Goal: Information Seeking & Learning: Learn about a topic

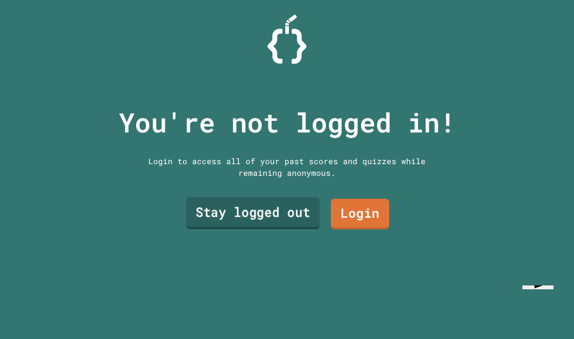
click at [278, 229] on link "Stay logged out" at bounding box center [253, 213] width 134 height 32
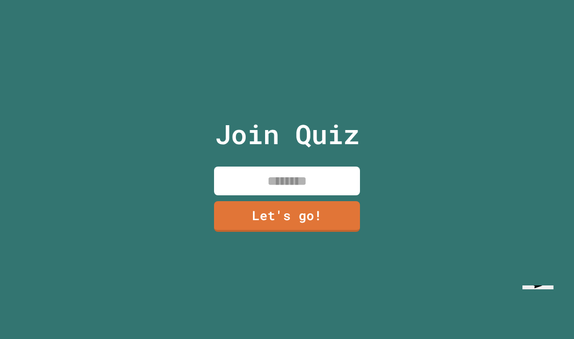
click at [276, 195] on input at bounding box center [287, 180] width 146 height 29
type input "*****"
click at [323, 232] on link "Let's go!" at bounding box center [287, 216] width 146 height 31
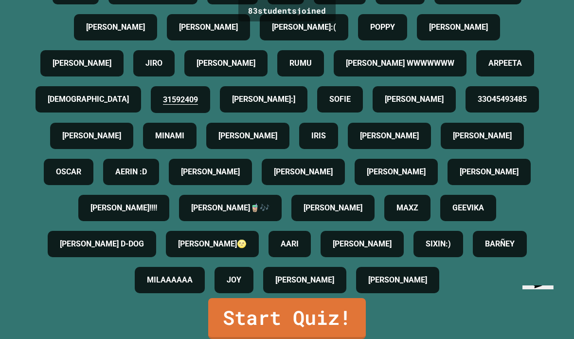
scroll to position [39, 0]
click at [229, 313] on link "Start Quiz!" at bounding box center [287, 318] width 158 height 41
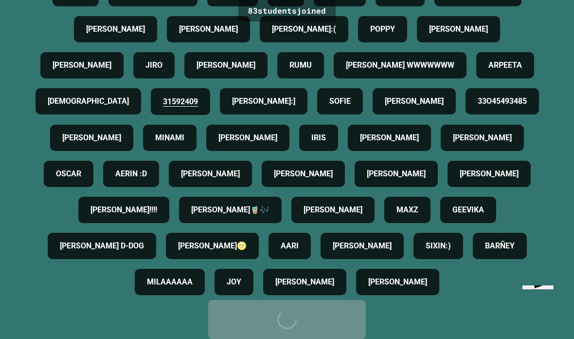
scroll to position [480, 0]
click at [266, 302] on link "Start Quiz!" at bounding box center [287, 319] width 158 height 39
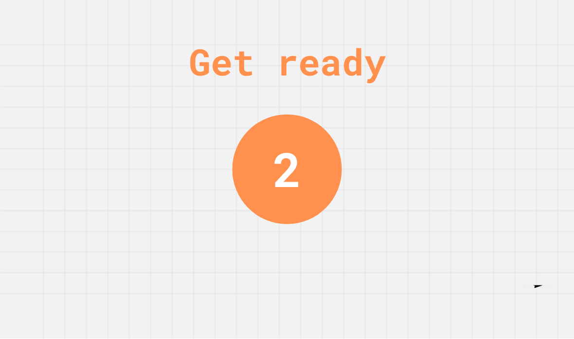
scroll to position [33, 0]
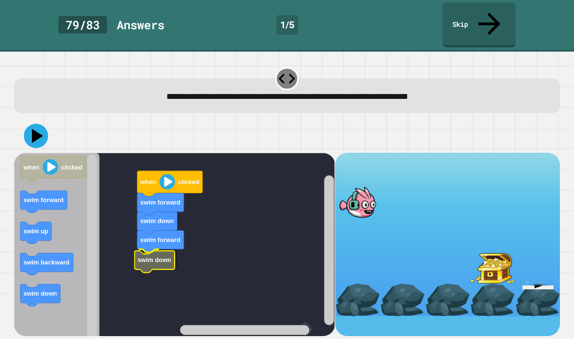
click at [159, 223] on rect "Blockly Workspace" at bounding box center [174, 274] width 321 height 243
click at [179, 171] on icon "Blockly Workspace" at bounding box center [169, 183] width 65 height 25
click at [167, 174] on image "Blockly Workspace" at bounding box center [168, 182] width 16 height 16
click at [28, 124] on icon at bounding box center [36, 136] width 24 height 24
click at [40, 128] on icon at bounding box center [37, 135] width 11 height 14
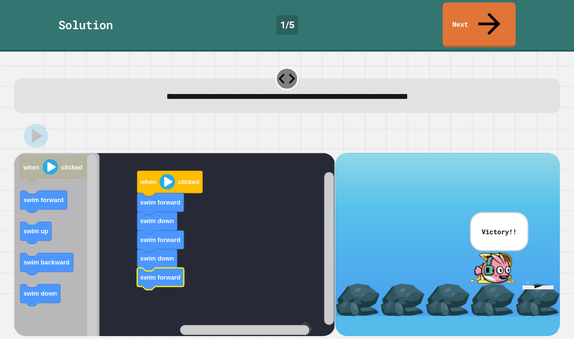
click at [505, 251] on div at bounding box center [492, 267] width 45 height 33
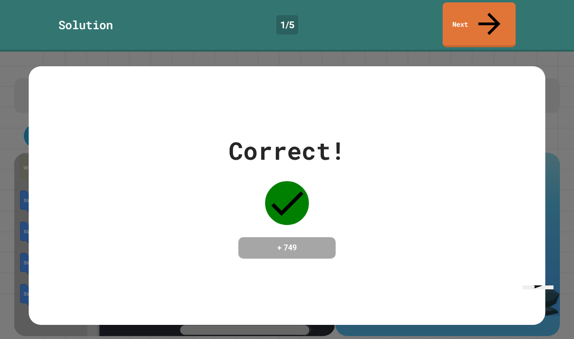
click at [386, 211] on div "Correct! + 749" at bounding box center [287, 195] width 517 height 126
click at [386, 279] on div "Correct! + 749" at bounding box center [287, 195] width 517 height 258
click at [386, 278] on div "Correct! + 749" at bounding box center [287, 195] width 517 height 258
click at [88, 235] on div "Correct! + 749" at bounding box center [287, 195] width 517 height 126
click at [370, 274] on div "Correct! + 749" at bounding box center [287, 195] width 517 height 258
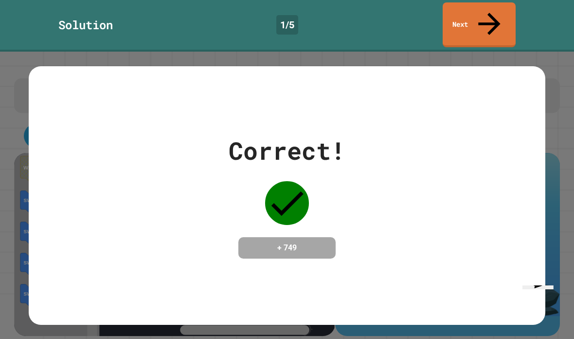
click at [349, 240] on div "Correct! + 749" at bounding box center [287, 195] width 517 height 258
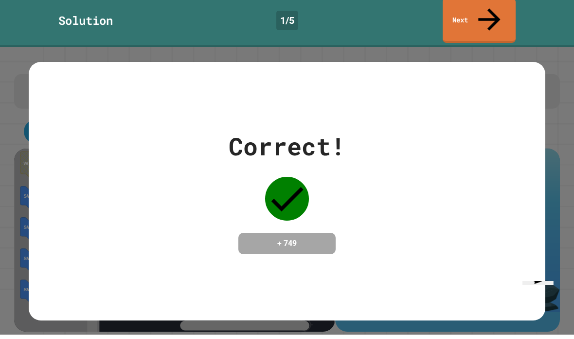
scroll to position [0, 0]
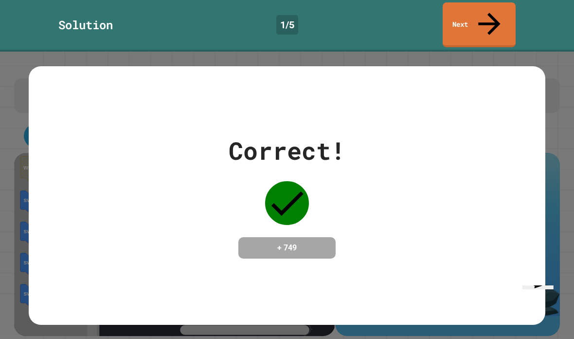
click at [499, 6] on link "Next" at bounding box center [479, 24] width 73 height 45
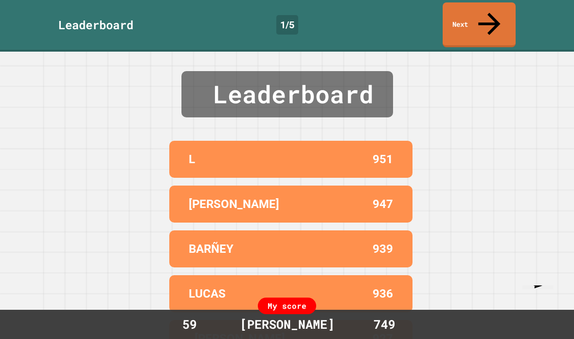
click at [502, 3] on link "Next" at bounding box center [479, 24] width 73 height 45
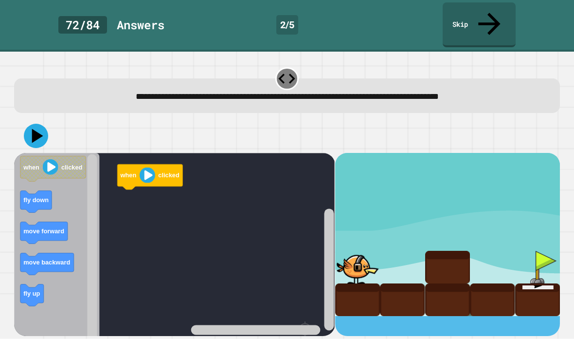
scroll to position [39, 0]
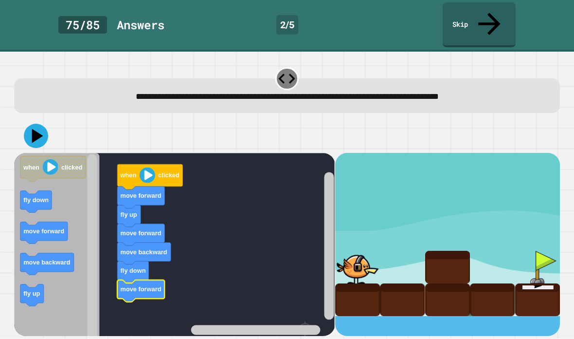
click at [33, 124] on icon at bounding box center [36, 136] width 24 height 24
click at [41, 124] on icon at bounding box center [36, 136] width 24 height 24
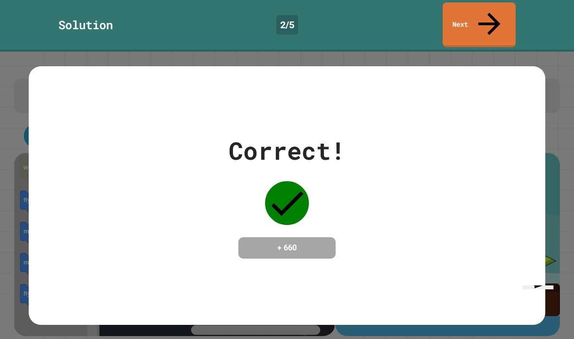
scroll to position [0, 0]
click at [495, 10] on link "Next" at bounding box center [479, 24] width 73 height 45
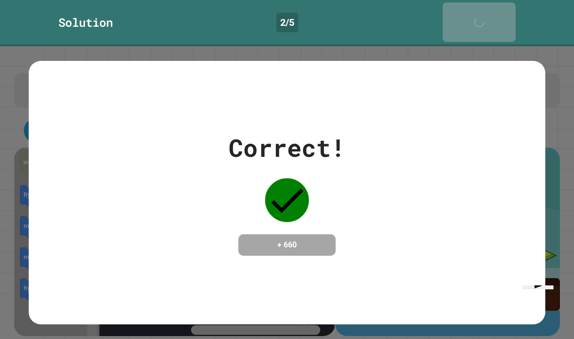
click at [491, 18] on icon at bounding box center [481, 27] width 19 height 19
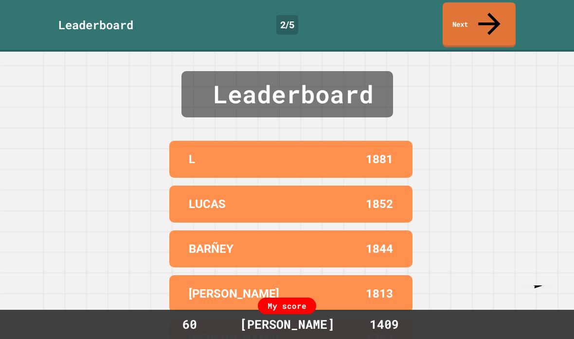
click at [494, 18] on link "Next" at bounding box center [479, 24] width 73 height 45
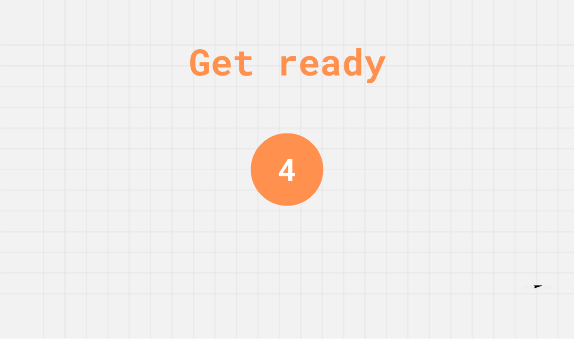
click at [516, 78] on div "Get ready 4" at bounding box center [287, 169] width 574 height 339
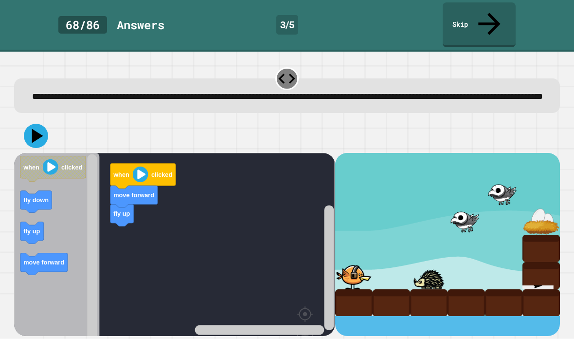
scroll to position [39, 0]
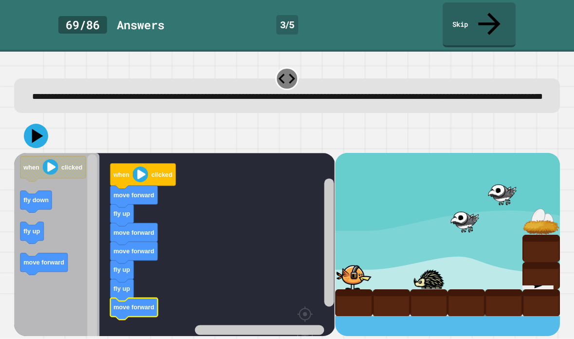
click at [36, 128] on icon at bounding box center [37, 135] width 11 height 14
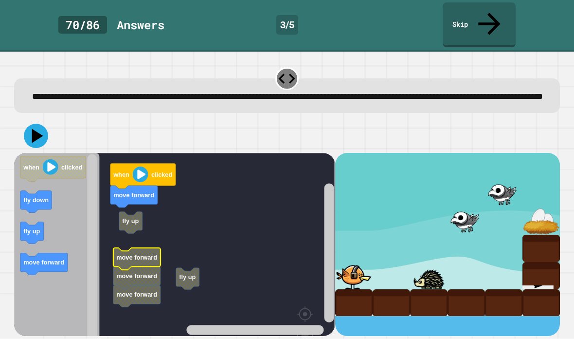
click at [136, 192] on rect "Blockly Workspace" at bounding box center [174, 267] width 321 height 228
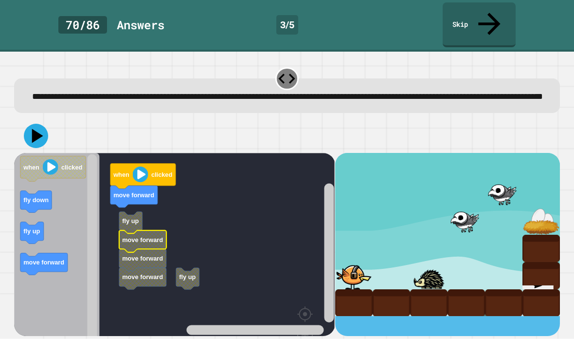
click at [144, 254] on text "move forward" at bounding box center [143, 257] width 41 height 7
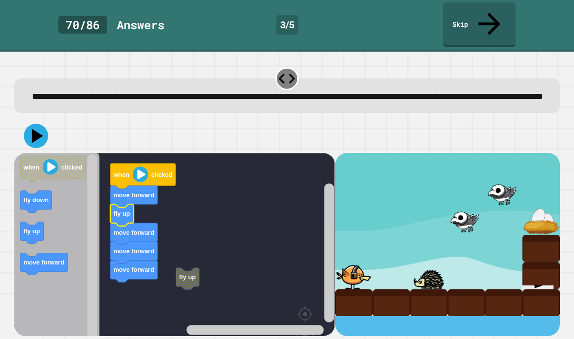
click at [131, 204] on icon "Blockly Workspace" at bounding box center [121, 215] width 23 height 22
click at [27, 124] on icon at bounding box center [36, 136] width 24 height 24
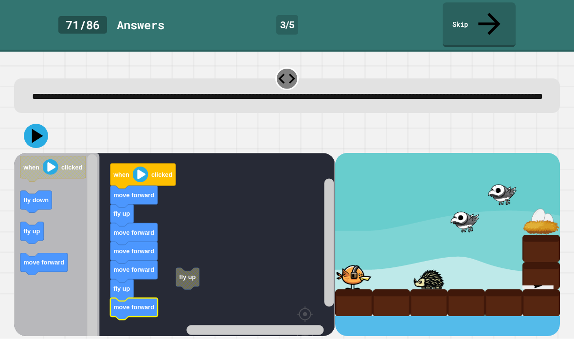
click at [40, 124] on icon at bounding box center [36, 136] width 24 height 24
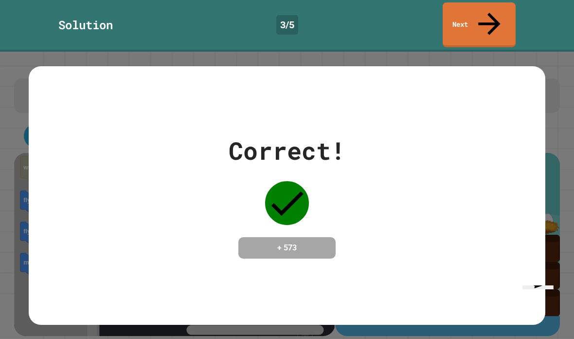
scroll to position [0, 0]
click at [480, 15] on link "Next" at bounding box center [479, 24] width 73 height 45
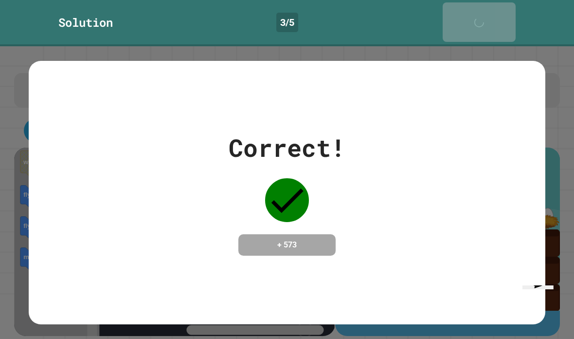
click at [480, 14] on div "Next" at bounding box center [479, 22] width 24 height 30
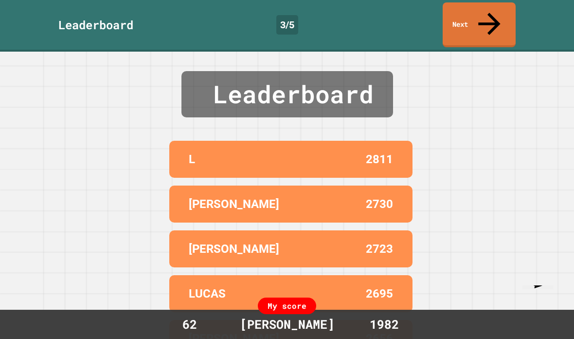
click at [485, 13] on icon at bounding box center [489, 23] width 33 height 33
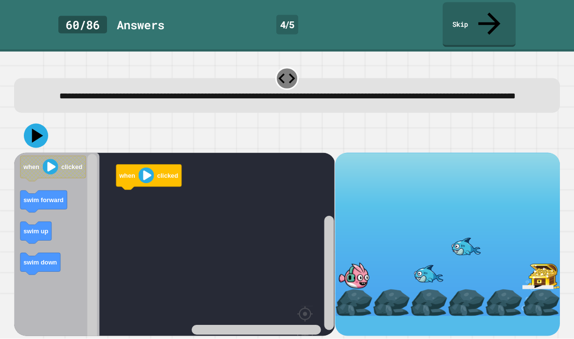
scroll to position [32, 0]
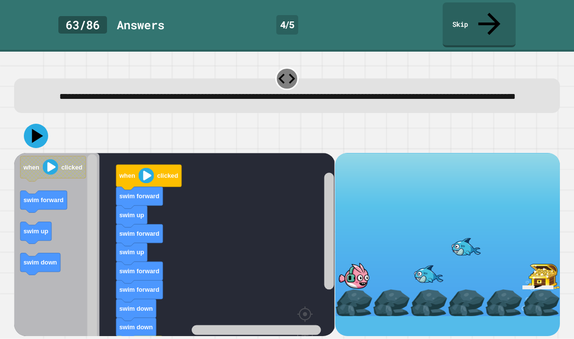
click at [40, 128] on icon at bounding box center [37, 135] width 11 height 14
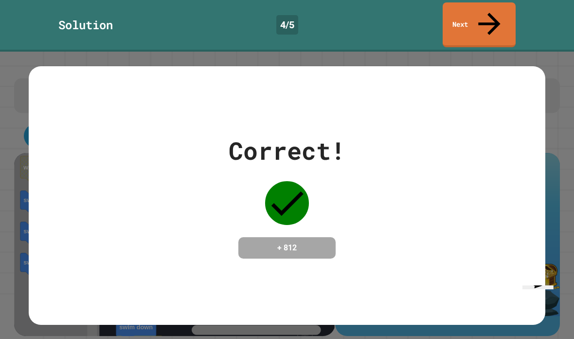
scroll to position [0, 0]
click at [493, 17] on icon at bounding box center [489, 23] width 33 height 33
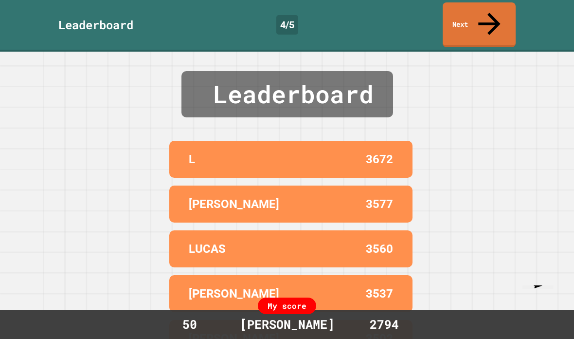
click at [486, 9] on icon at bounding box center [489, 23] width 33 height 33
